Goal: Task Accomplishment & Management: Use online tool/utility

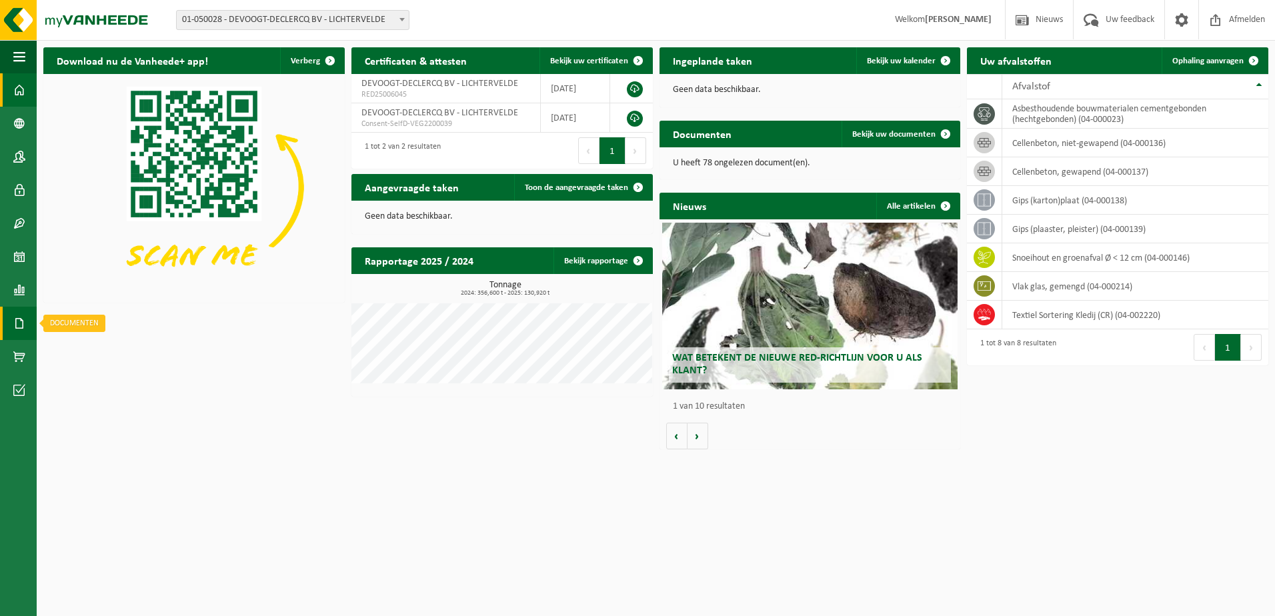
click at [27, 321] on link "Documenten" at bounding box center [18, 323] width 37 height 33
click at [101, 351] on span "Documenten" at bounding box center [101, 351] width 49 height 25
click at [1214, 65] on span "Ophaling aanvragen" at bounding box center [1207, 61] width 71 height 9
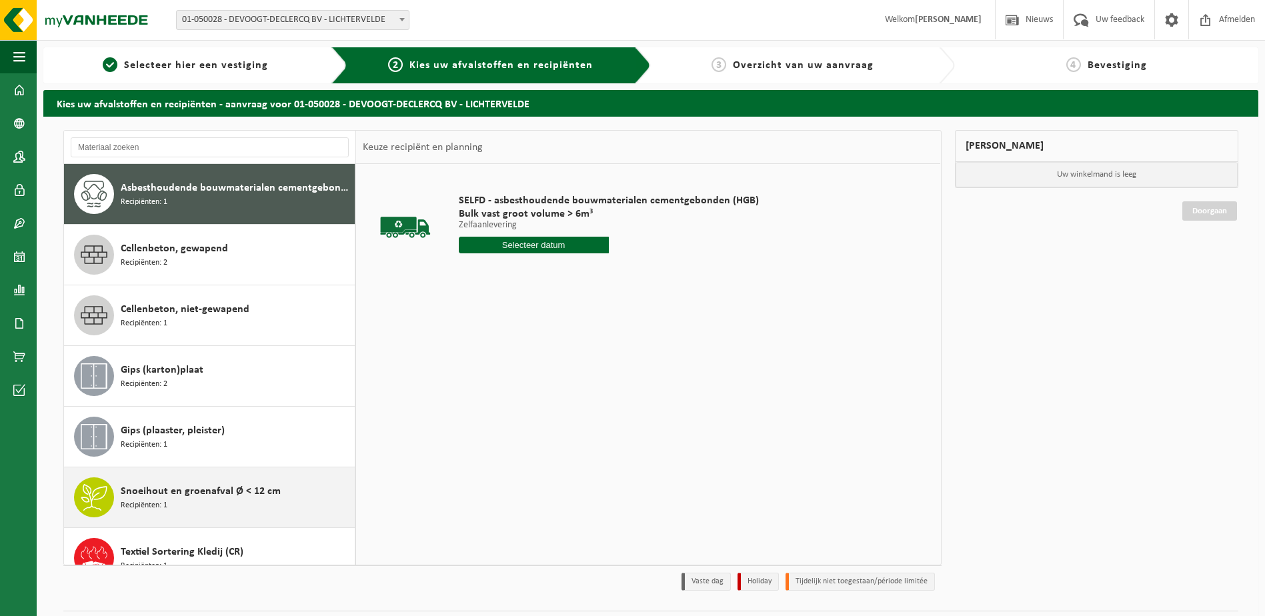
click at [181, 500] on div "Snoeihout en groenafval Ø < 12 cm Recipiënten: 1" at bounding box center [236, 498] width 231 height 40
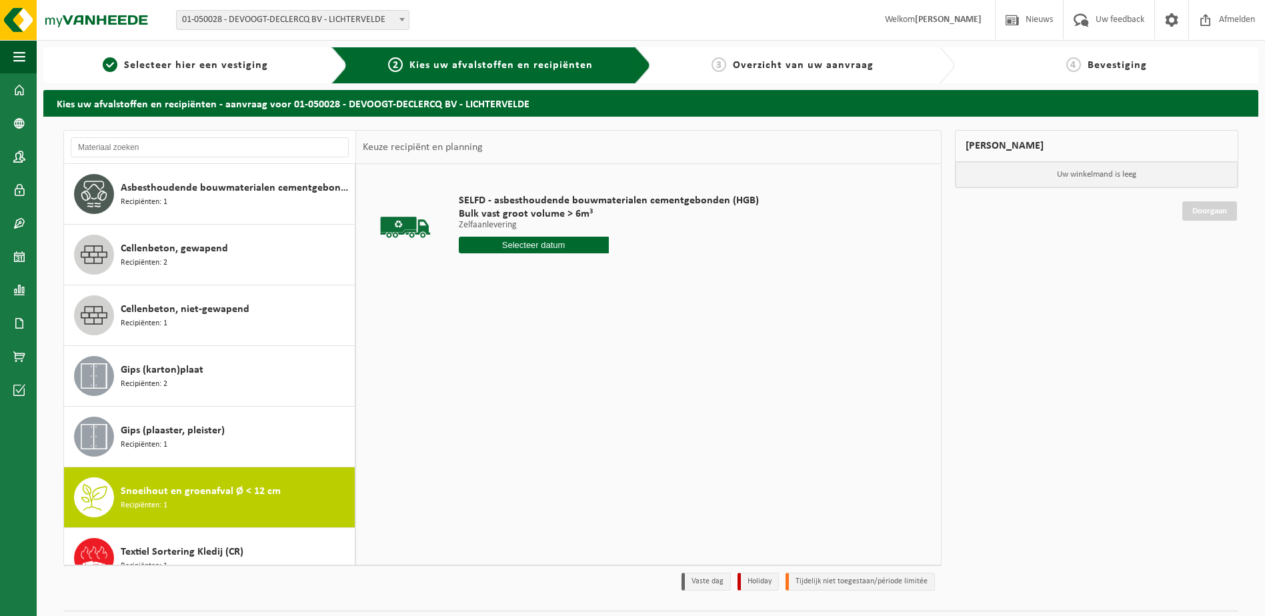
scroll to position [84, 0]
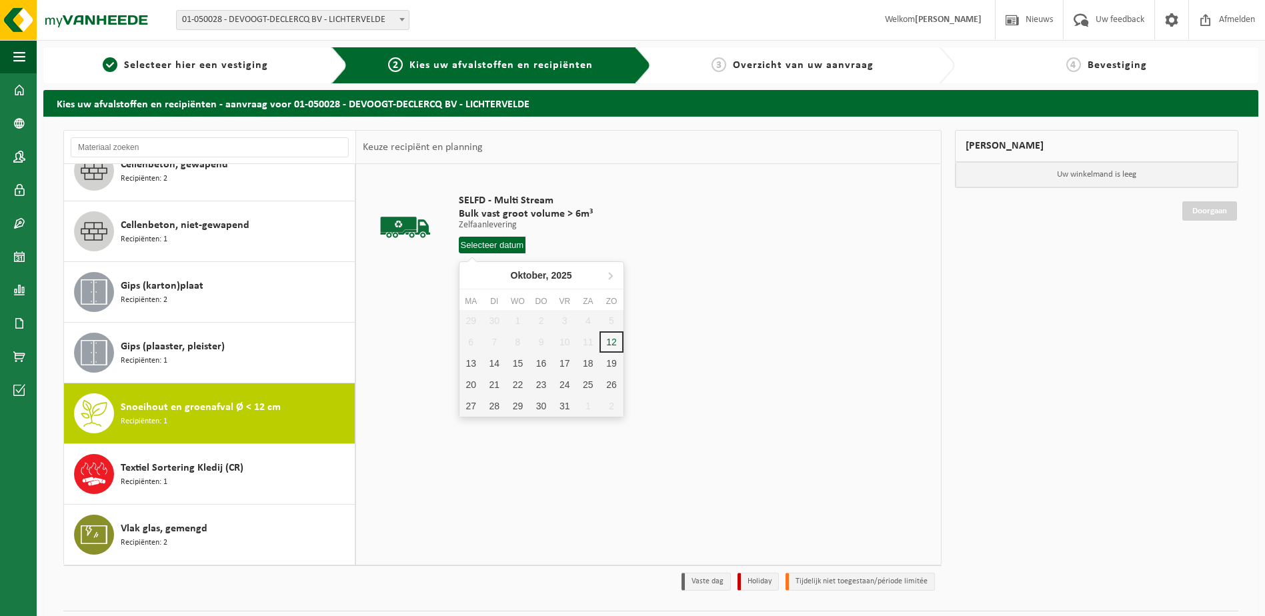
click at [481, 249] on input "text" at bounding box center [492, 245] width 67 height 17
click at [472, 367] on div "13" at bounding box center [471, 363] width 23 height 21
type input "Van 2025-10-13"
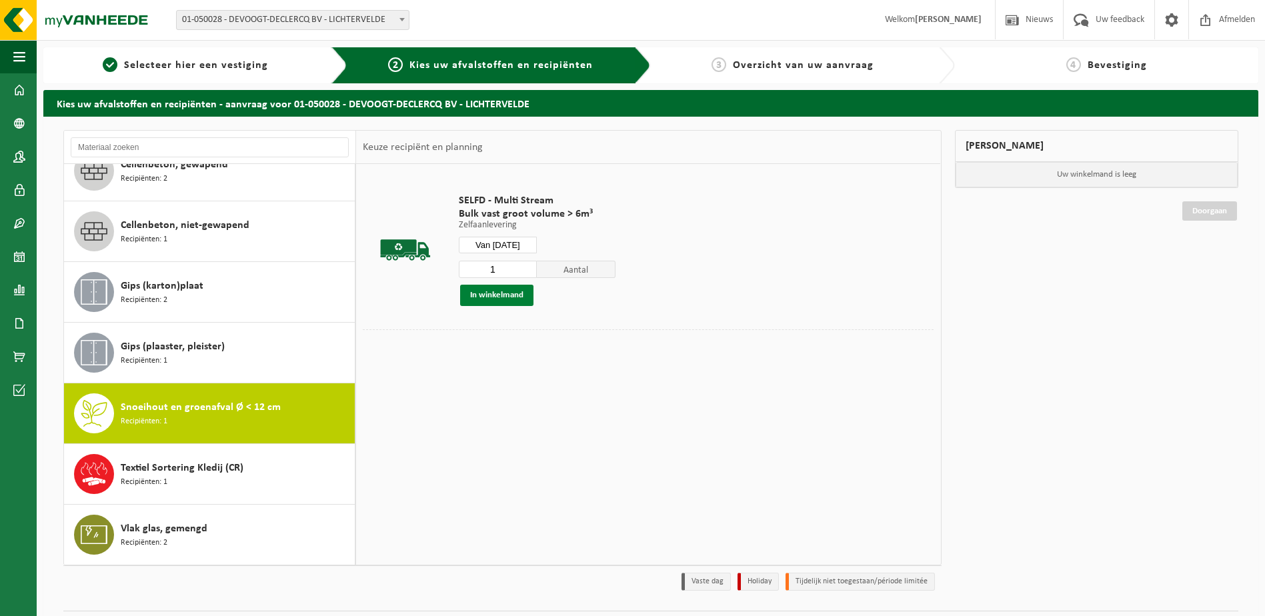
click at [501, 299] on button "In winkelmand" at bounding box center [496, 295] width 73 height 21
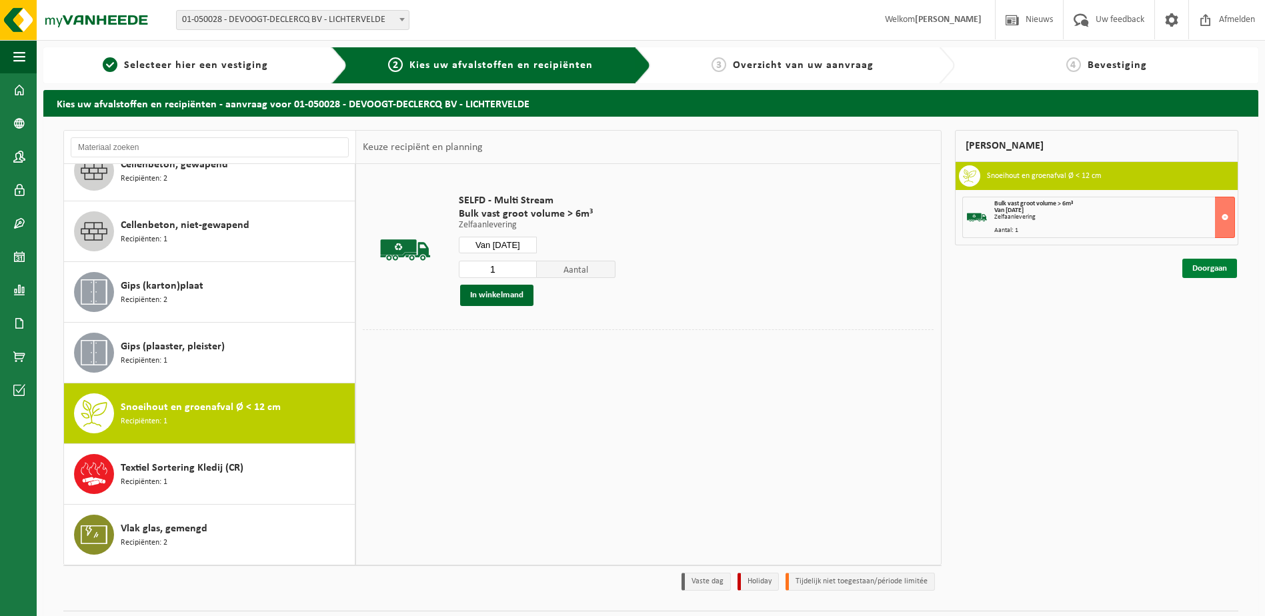
click at [1209, 269] on link "Doorgaan" at bounding box center [1209, 268] width 55 height 19
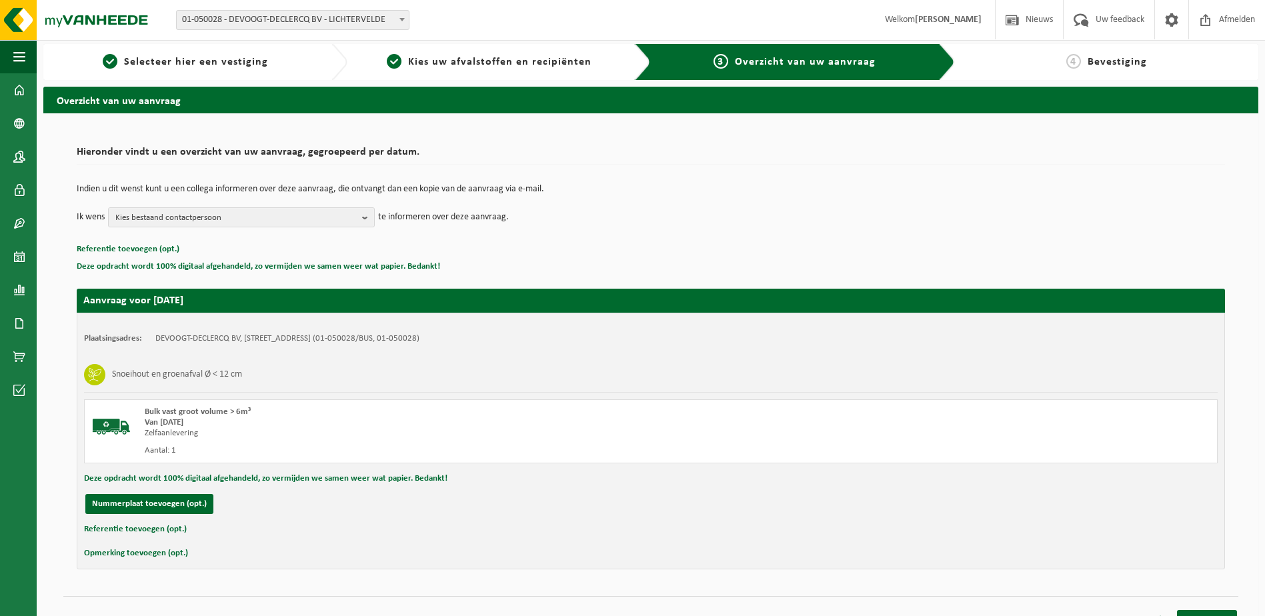
scroll to position [24, 0]
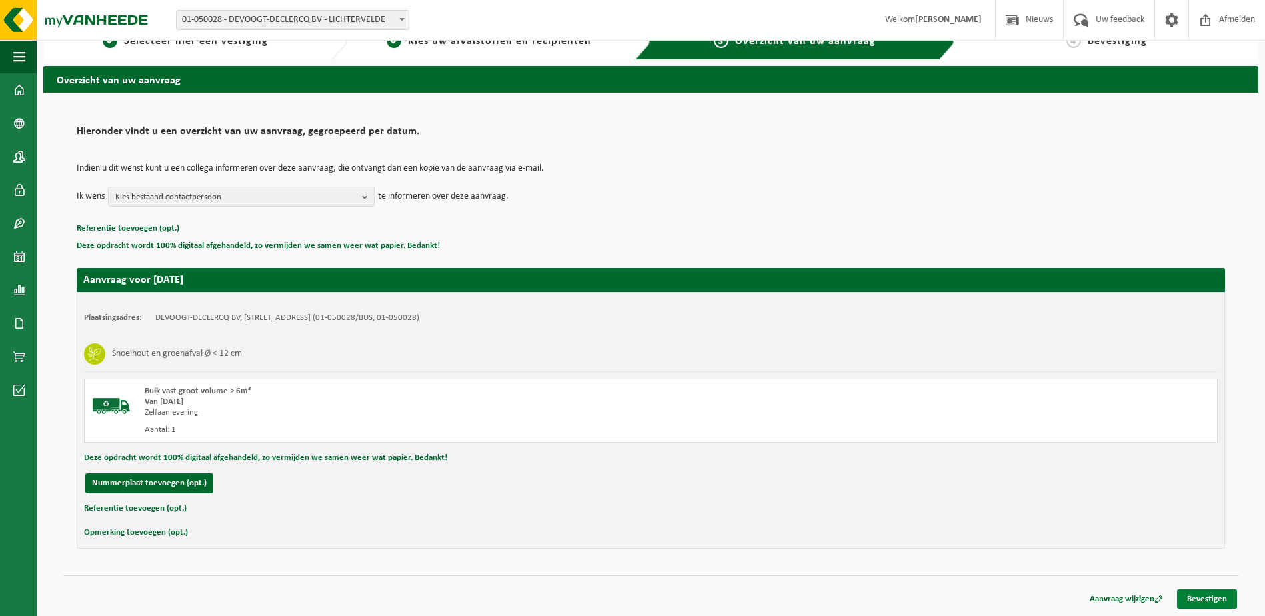
click at [1210, 599] on link "Bevestigen" at bounding box center [1207, 599] width 60 height 19
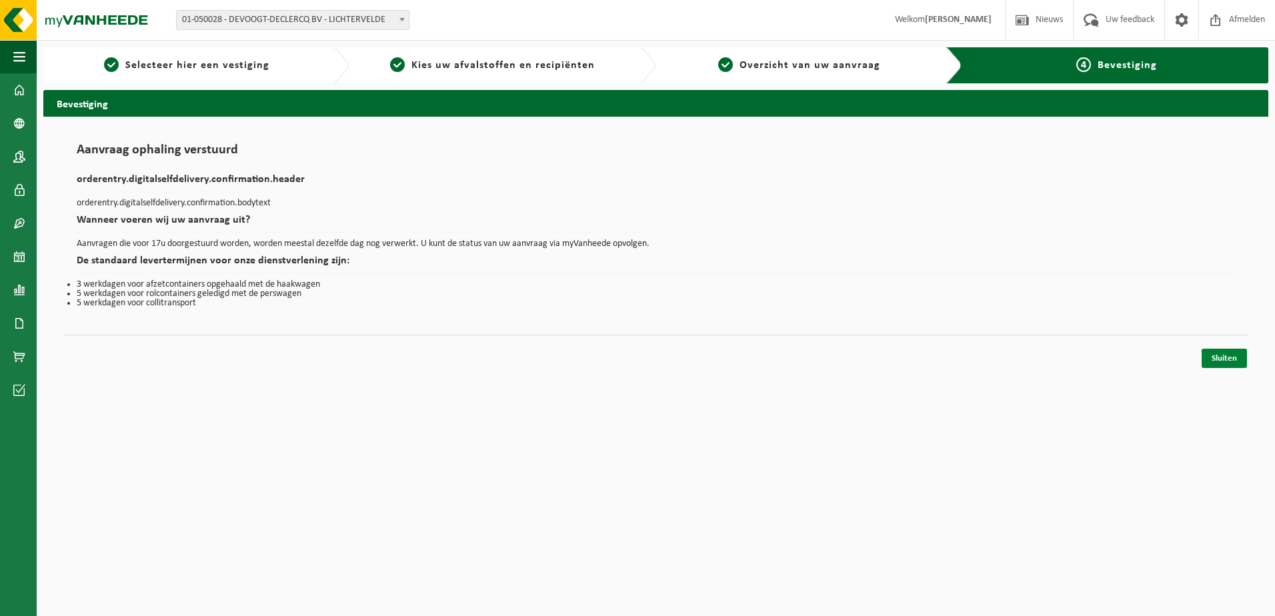
click at [1221, 359] on link "Sluiten" at bounding box center [1224, 358] width 45 height 19
